Goal: Book appointment/travel/reservation

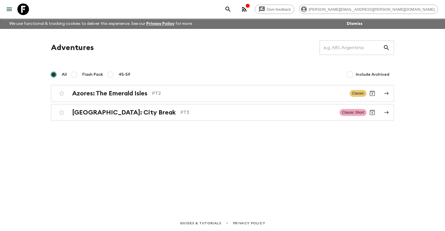
click at [350, 23] on button "Dismiss" at bounding box center [354, 24] width 19 height 8
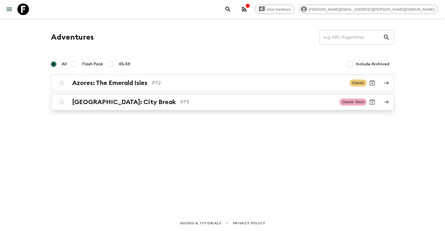
click at [180, 102] on p "PT3" at bounding box center [257, 102] width 154 height 7
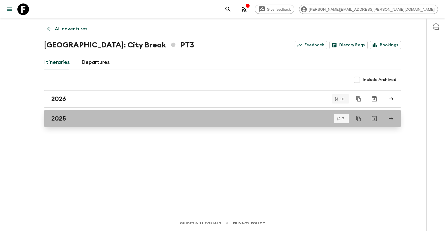
click at [101, 120] on div "2025" at bounding box center [216, 119] width 331 height 8
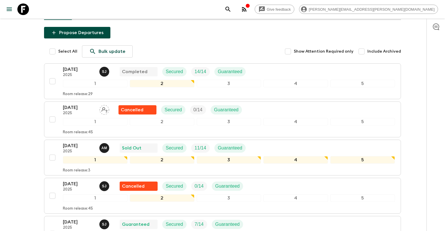
scroll to position [93, 0]
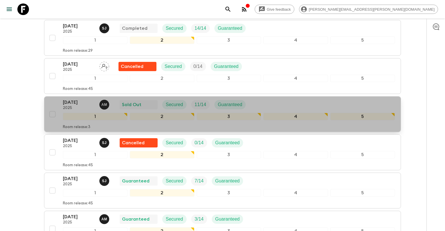
click at [266, 104] on div "[DATE] 2025 A M Sold Out Secured 11 / 14 Guaranteed" at bounding box center [229, 105] width 332 height 12
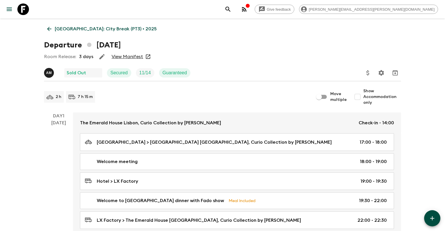
click at [133, 56] on link "View Manifest" at bounding box center [127, 57] width 32 height 6
